Goal: Navigation & Orientation: Find specific page/section

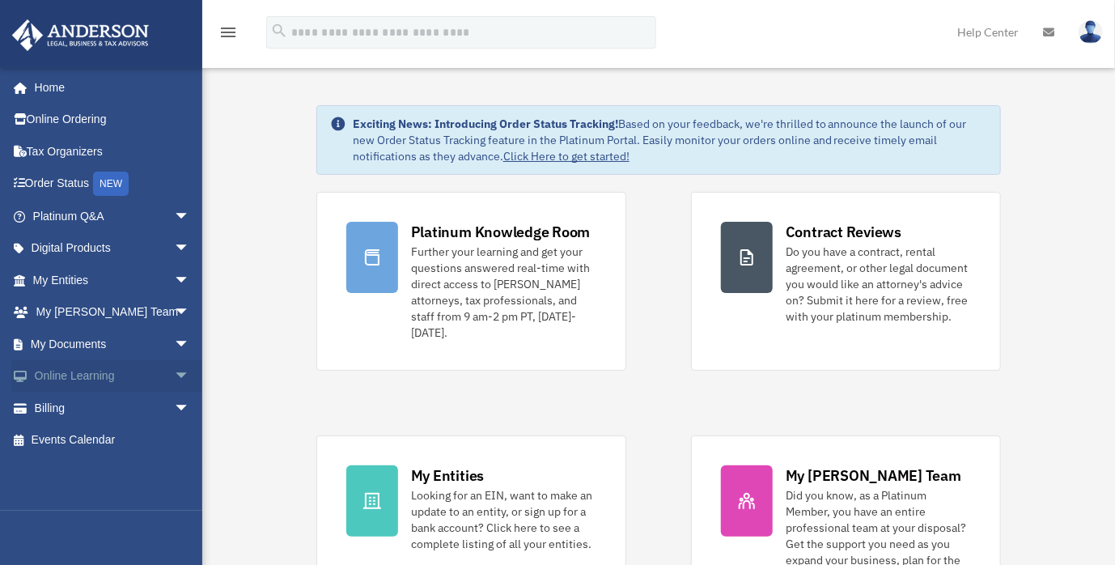
click at [174, 378] on span "arrow_drop_down" at bounding box center [190, 376] width 32 height 33
click at [92, 407] on link "Courses" at bounding box center [119, 408] width 192 height 32
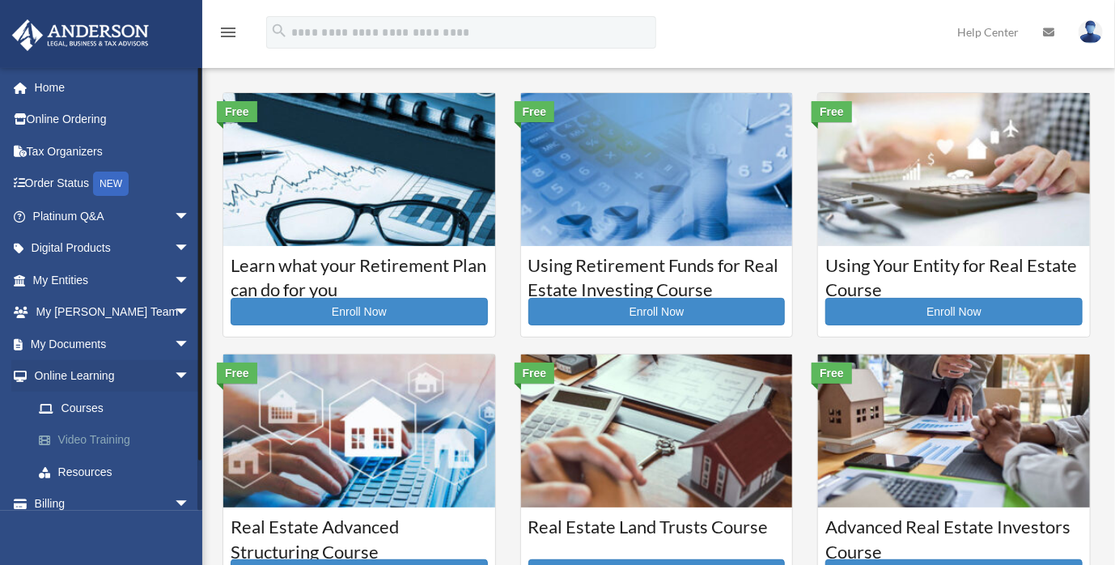
click at [112, 437] on link "Video Training" at bounding box center [119, 440] width 192 height 32
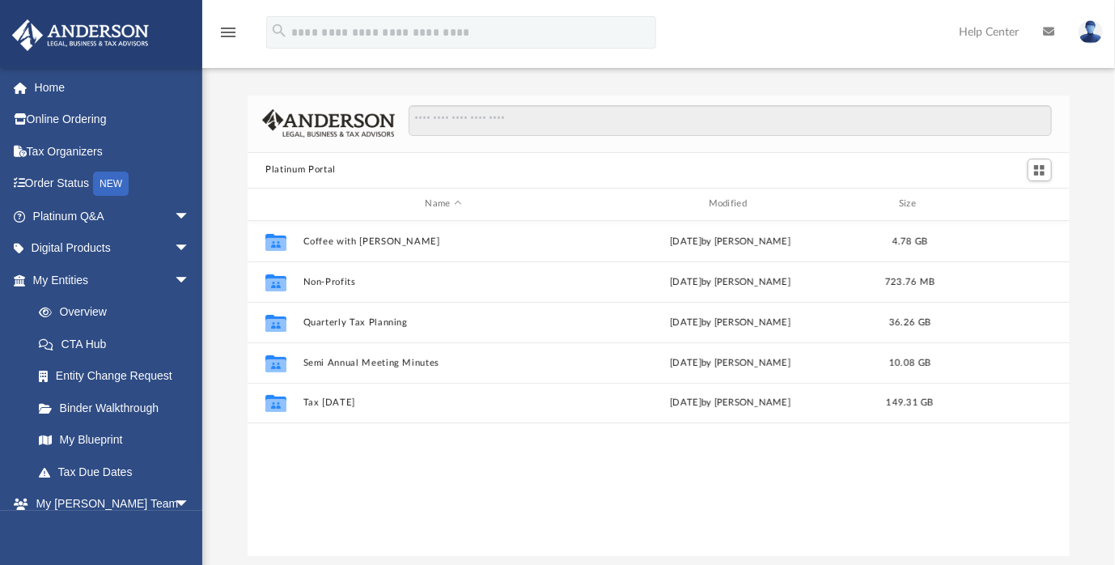
scroll to position [355, 809]
click at [174, 280] on span "arrow_drop_down" at bounding box center [190, 280] width 32 height 33
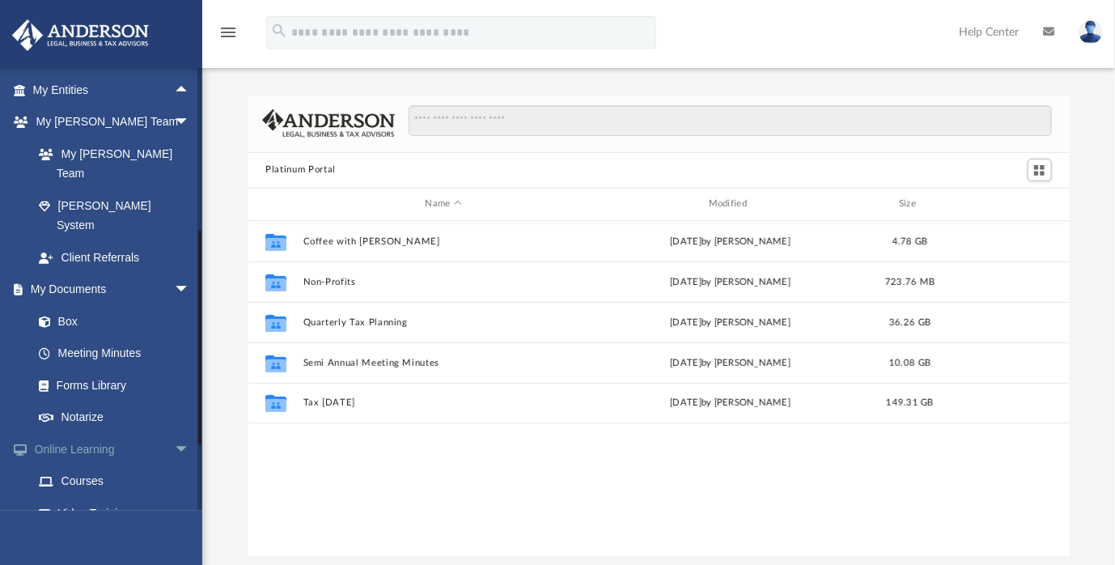
scroll to position [269, 0]
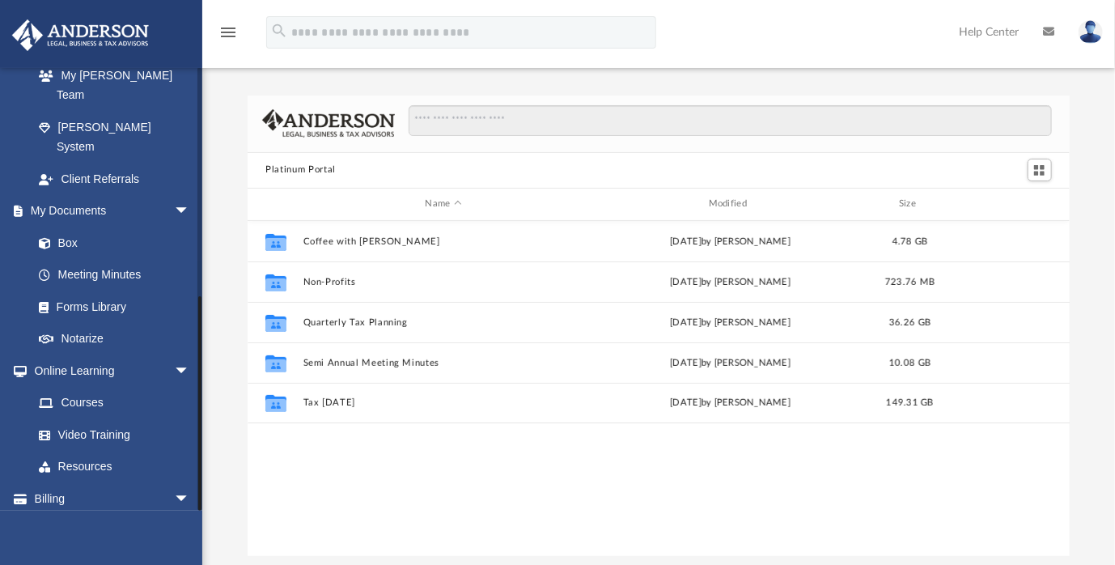
click at [78, 514] on link "Events Calendar" at bounding box center [112, 530] width 203 height 32
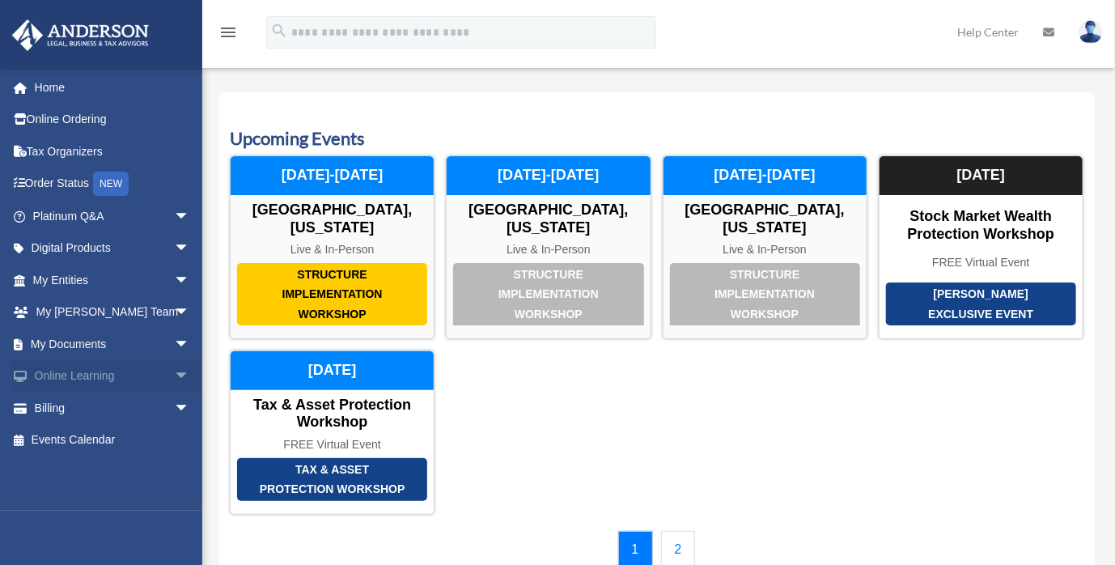
click at [174, 381] on span "arrow_drop_down" at bounding box center [190, 376] width 32 height 33
click at [97, 468] on link "Resources" at bounding box center [119, 471] width 192 height 32
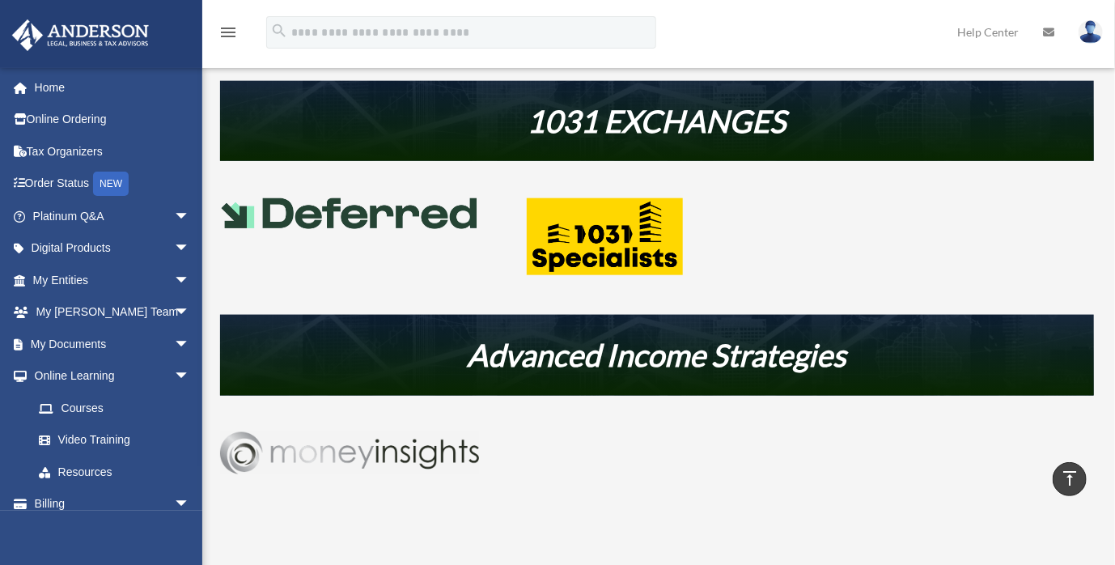
scroll to position [717, 0]
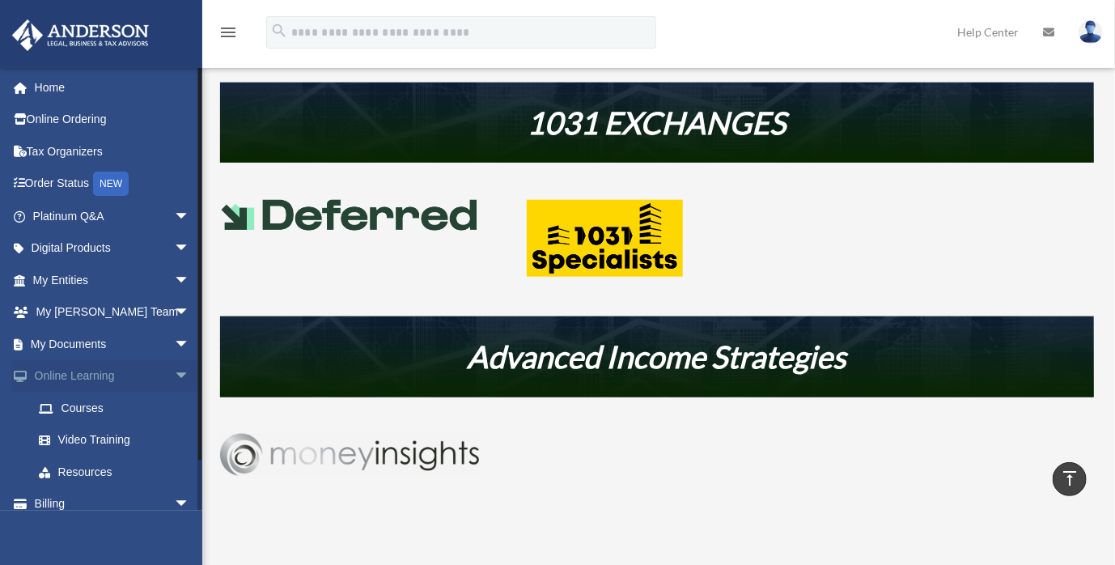
click at [84, 379] on link "Online Learning arrow_drop_down" at bounding box center [112, 376] width 203 height 32
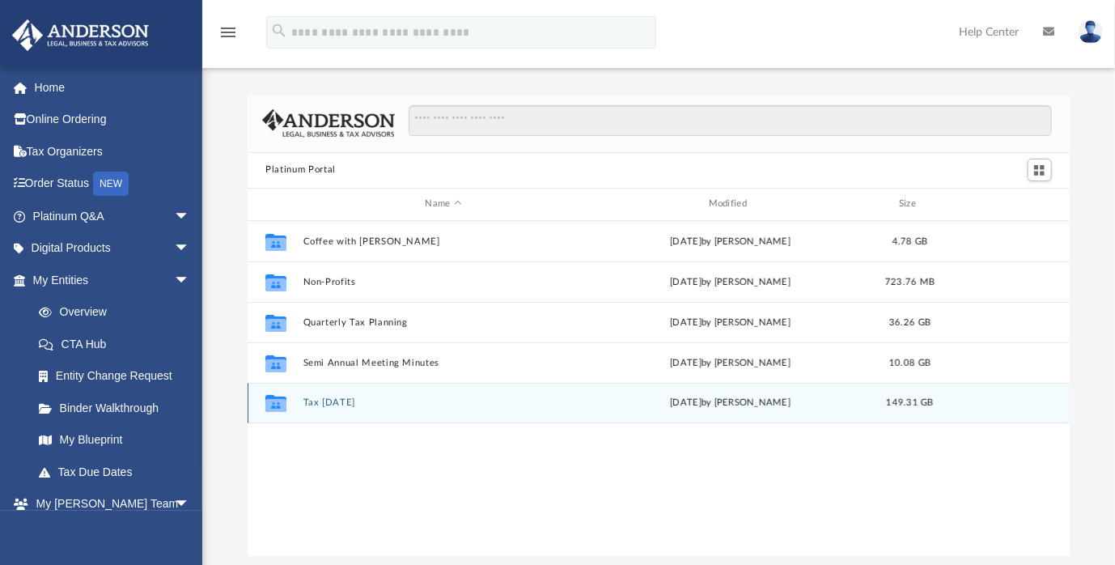
scroll to position [355, 809]
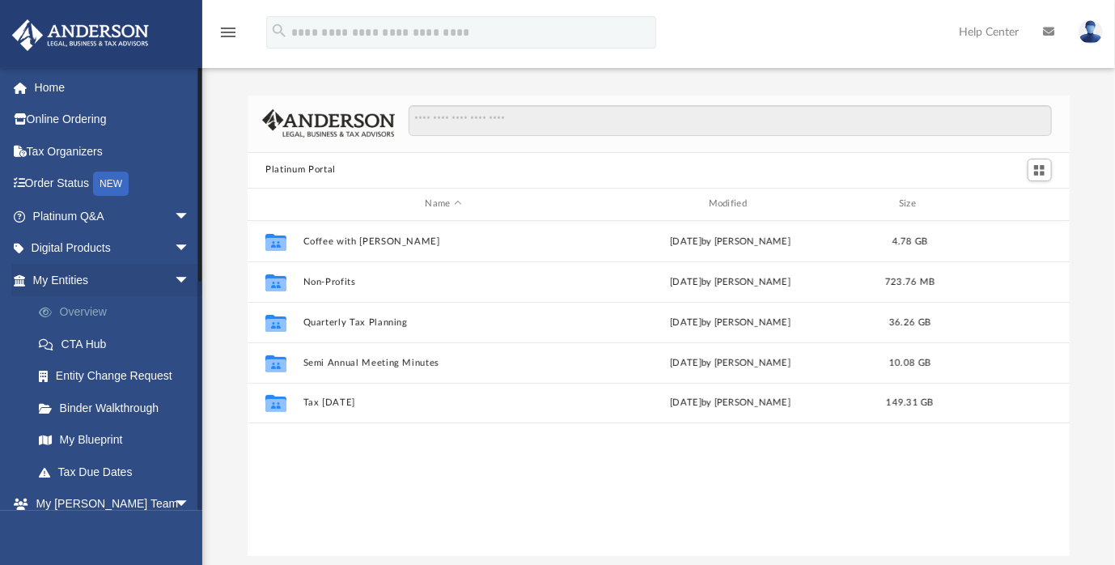
click at [113, 306] on link "Overview" at bounding box center [119, 312] width 192 height 32
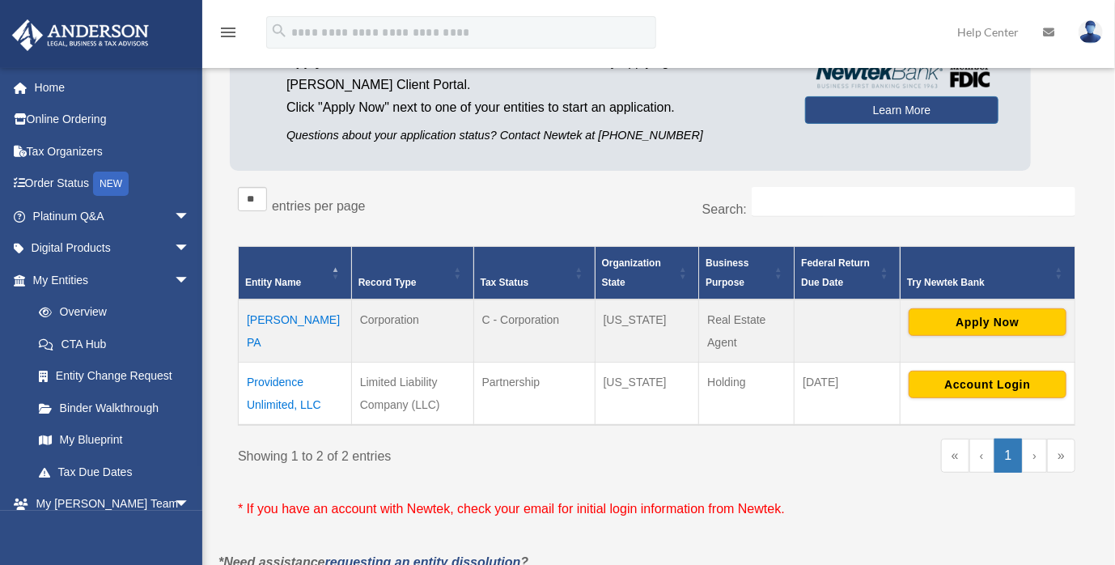
scroll to position [158, 0]
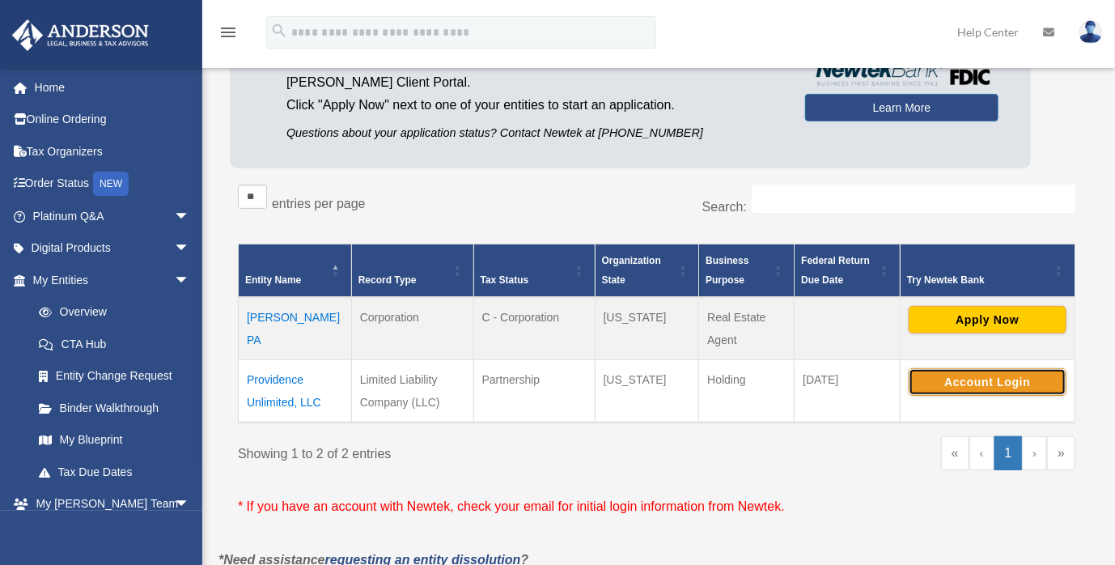
click at [951, 376] on button "Account Login" at bounding box center [987, 382] width 158 height 28
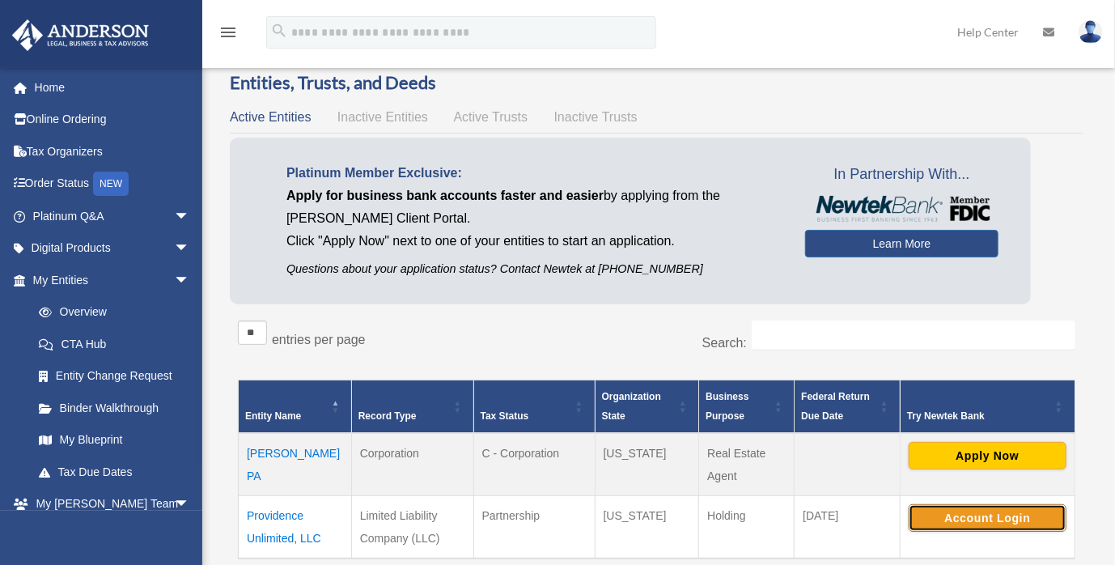
scroll to position [19, 0]
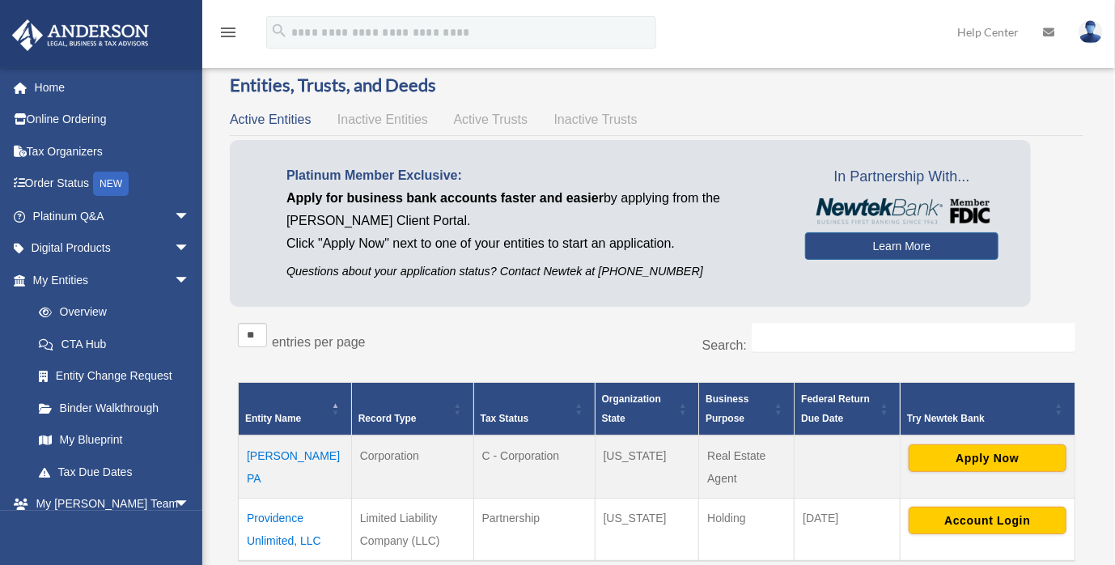
click at [353, 243] on p "Click "Apply Now" next to one of your entities to start an application." at bounding box center [533, 243] width 494 height 23
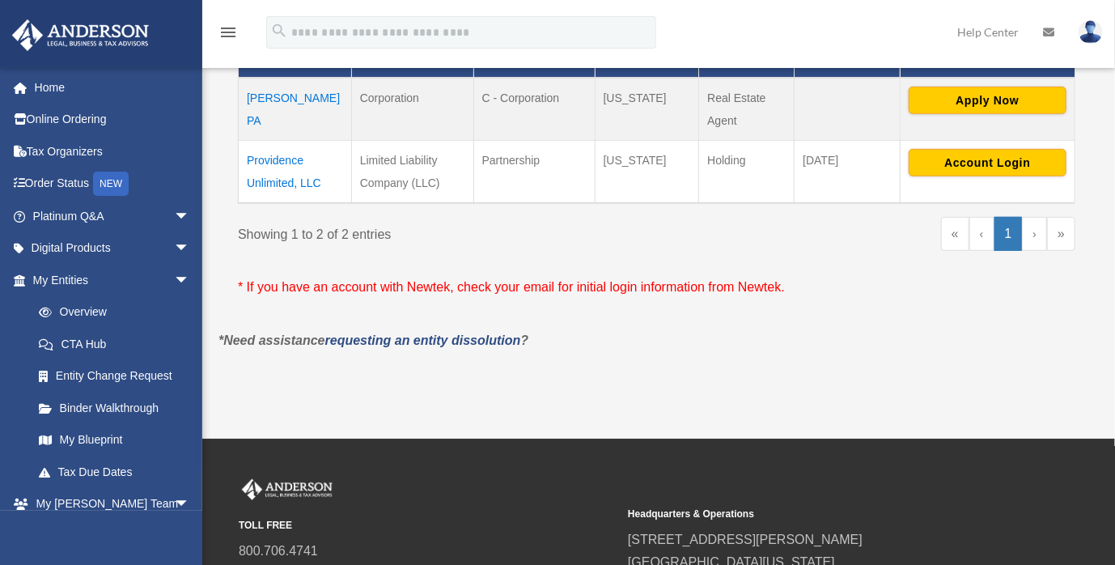
scroll to position [378, 0]
